Goal: Register for event/course

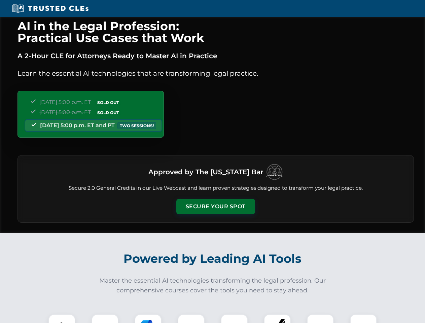
click at [215, 206] on button "Secure Your Spot" at bounding box center [215, 206] width 79 height 15
click at [62, 318] on img at bounding box center [61, 327] width 19 height 19
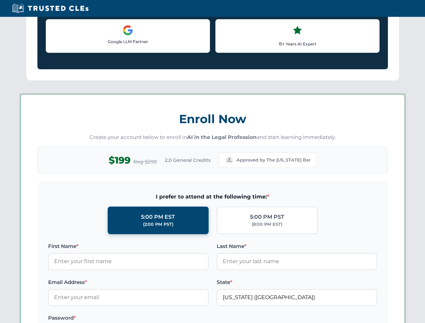
click at [148, 318] on label "Password *" at bounding box center [128, 318] width 160 height 8
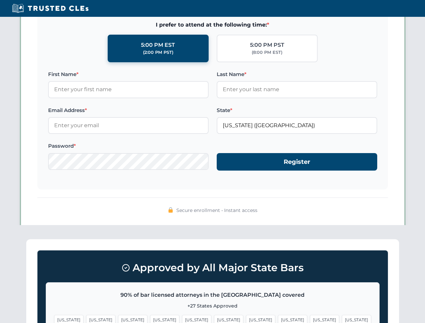
click at [310, 318] on span "[US_STATE]" at bounding box center [324, 320] width 29 height 10
